Goal: Information Seeking & Learning: Learn about a topic

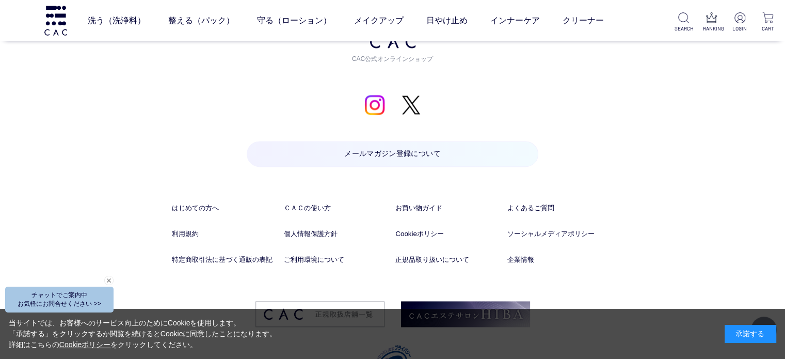
scroll to position [5408, 0]
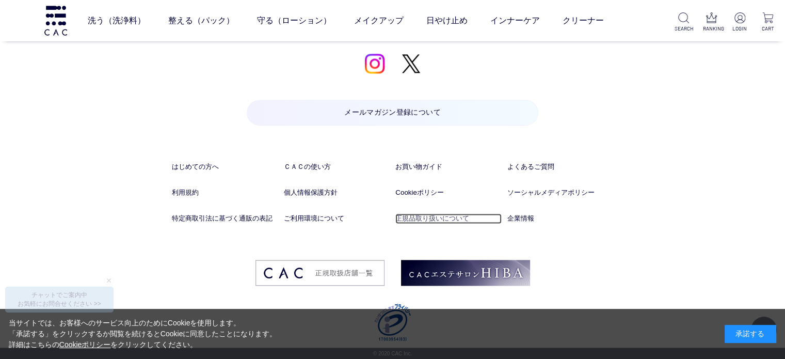
click at [429, 215] on link "正規品取り扱いについて" at bounding box center [448, 218] width 106 height 10
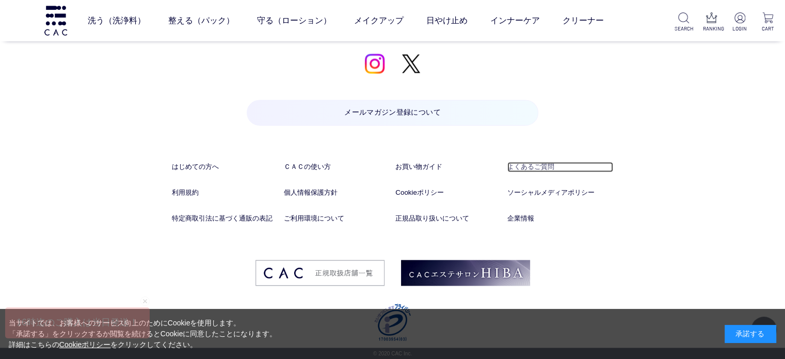
click at [546, 164] on link "よくあるご質問" at bounding box center [561, 167] width 106 height 10
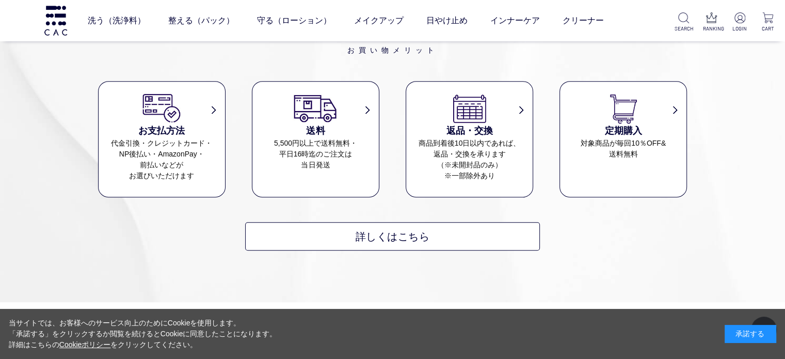
scroll to position [774, 0]
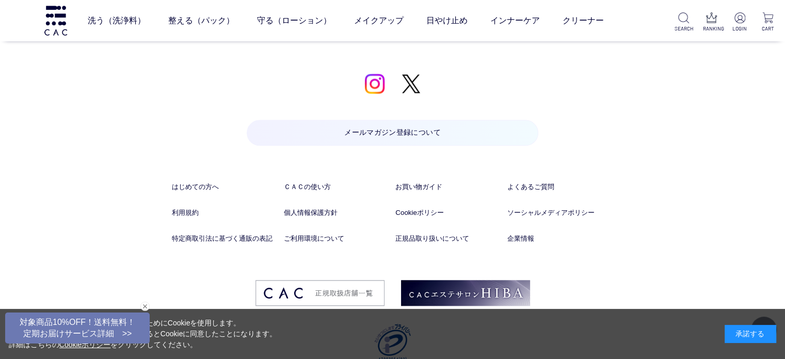
scroll to position [1183, 0]
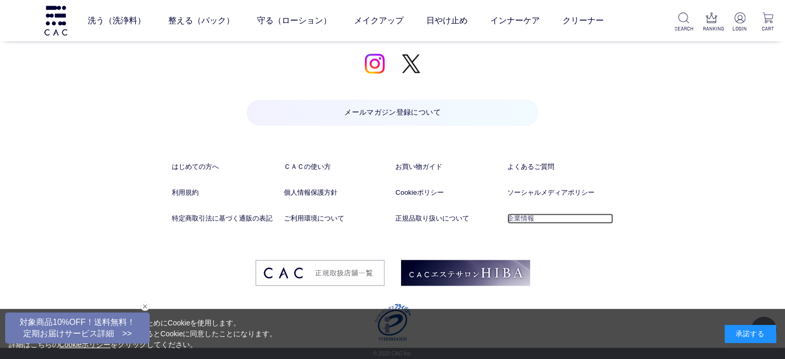
click at [528, 214] on link "企業情報" at bounding box center [561, 218] width 106 height 10
